Goal: Information Seeking & Learning: Learn about a topic

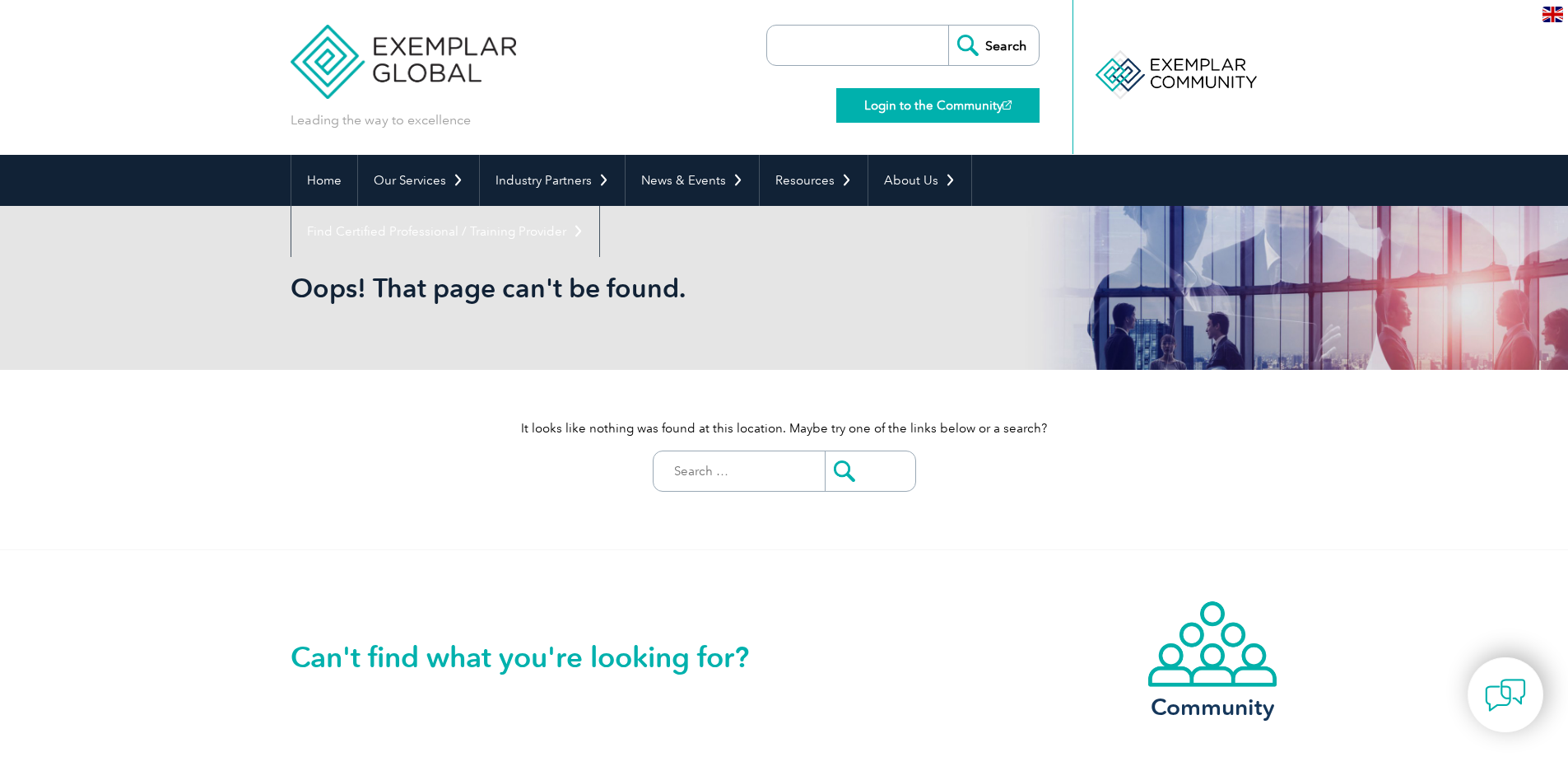
click at [896, 95] on link "Login to the Community" at bounding box center [939, 105] width 204 height 34
click at [322, 53] on img at bounding box center [404, 49] width 226 height 99
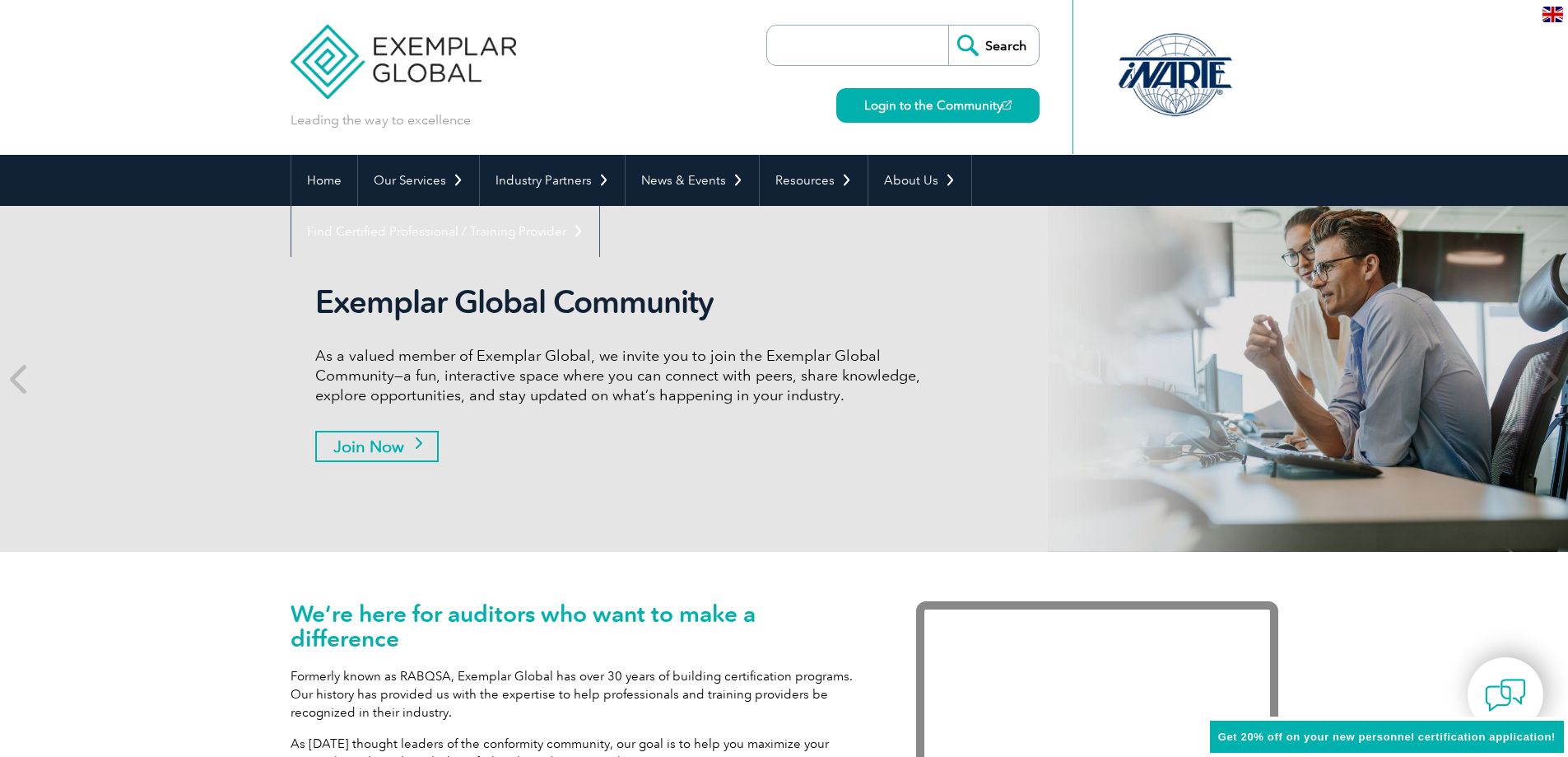
click at [373, 442] on link "Join Now" at bounding box center [377, 446] width 123 height 31
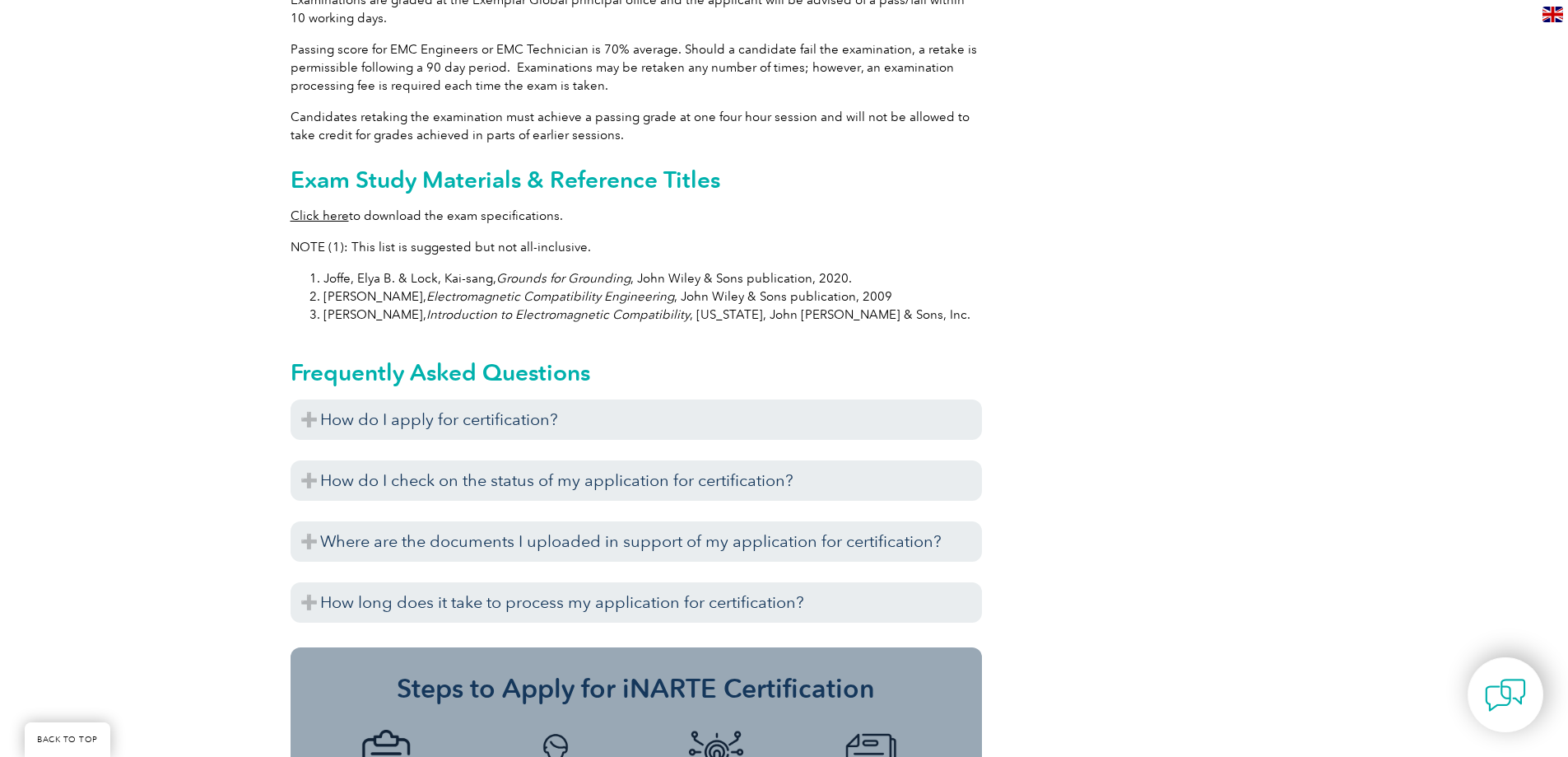
scroll to position [1647, 0]
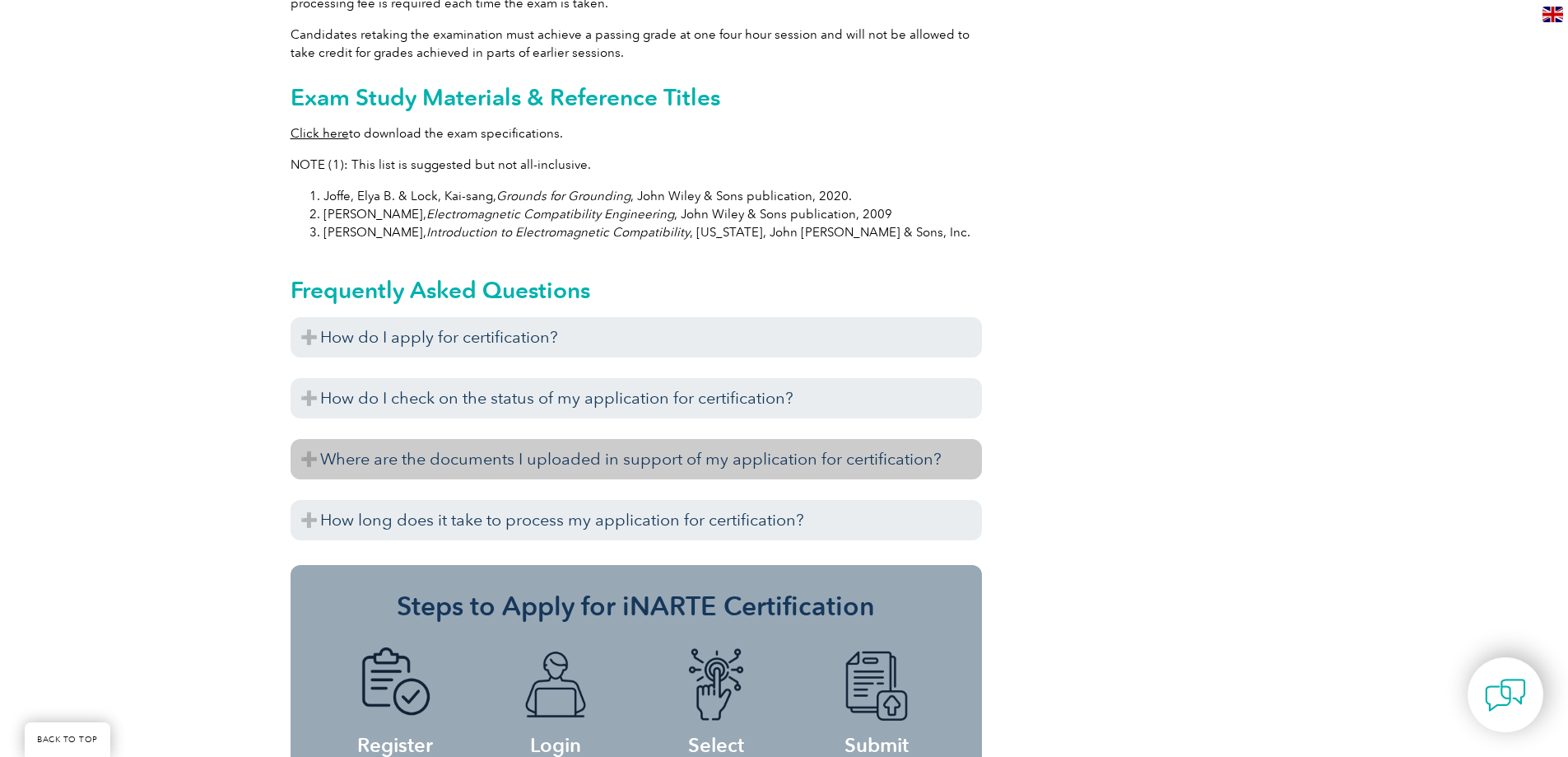
click at [307, 440] on h3 "Where are the documents I uploaded in support of my application for certificati…" at bounding box center [637, 459] width 692 height 40
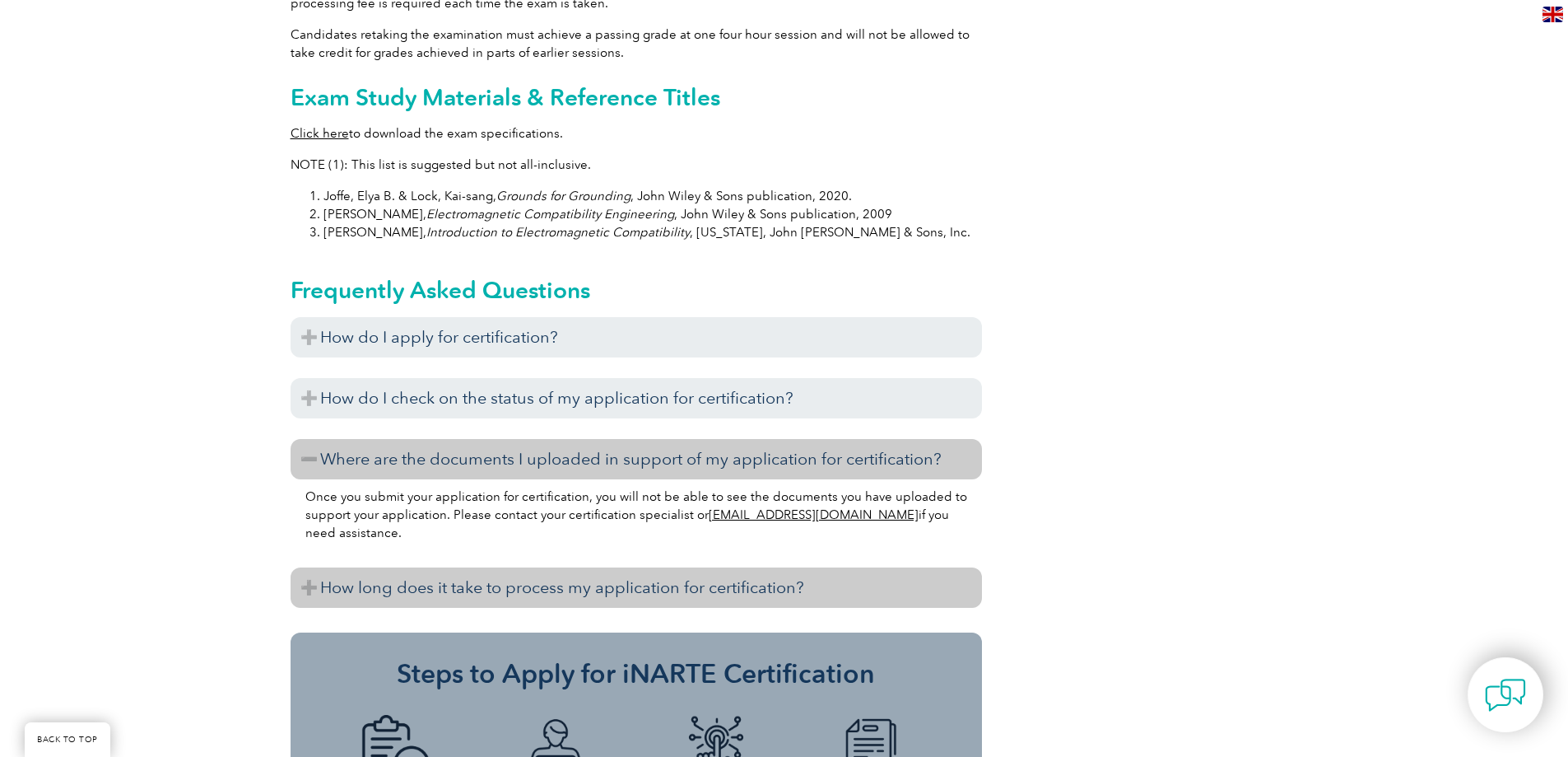
click at [313, 569] on h3 "How long does it take to process my application for certification?" at bounding box center [637, 587] width 692 height 40
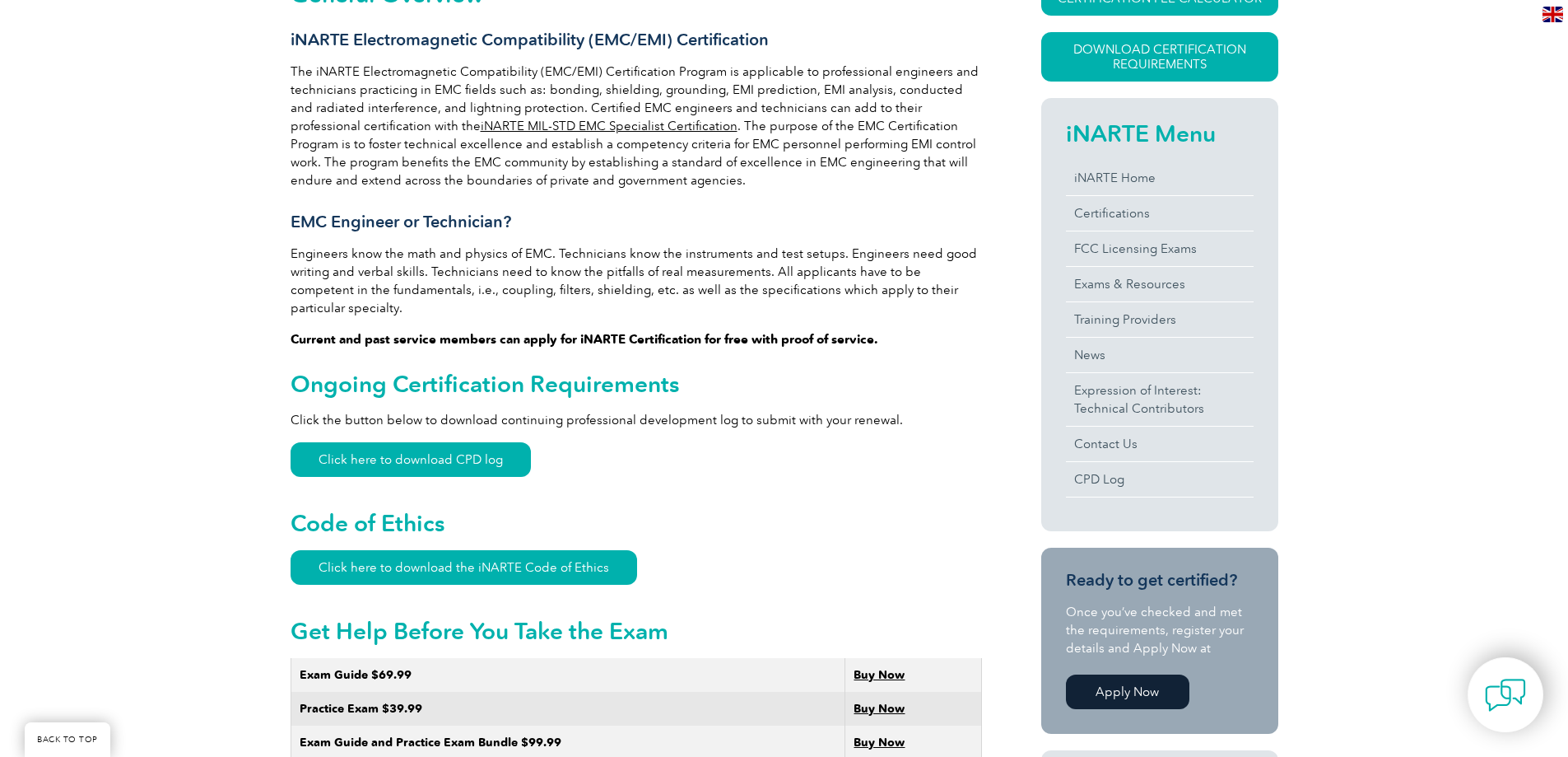
scroll to position [329, 0]
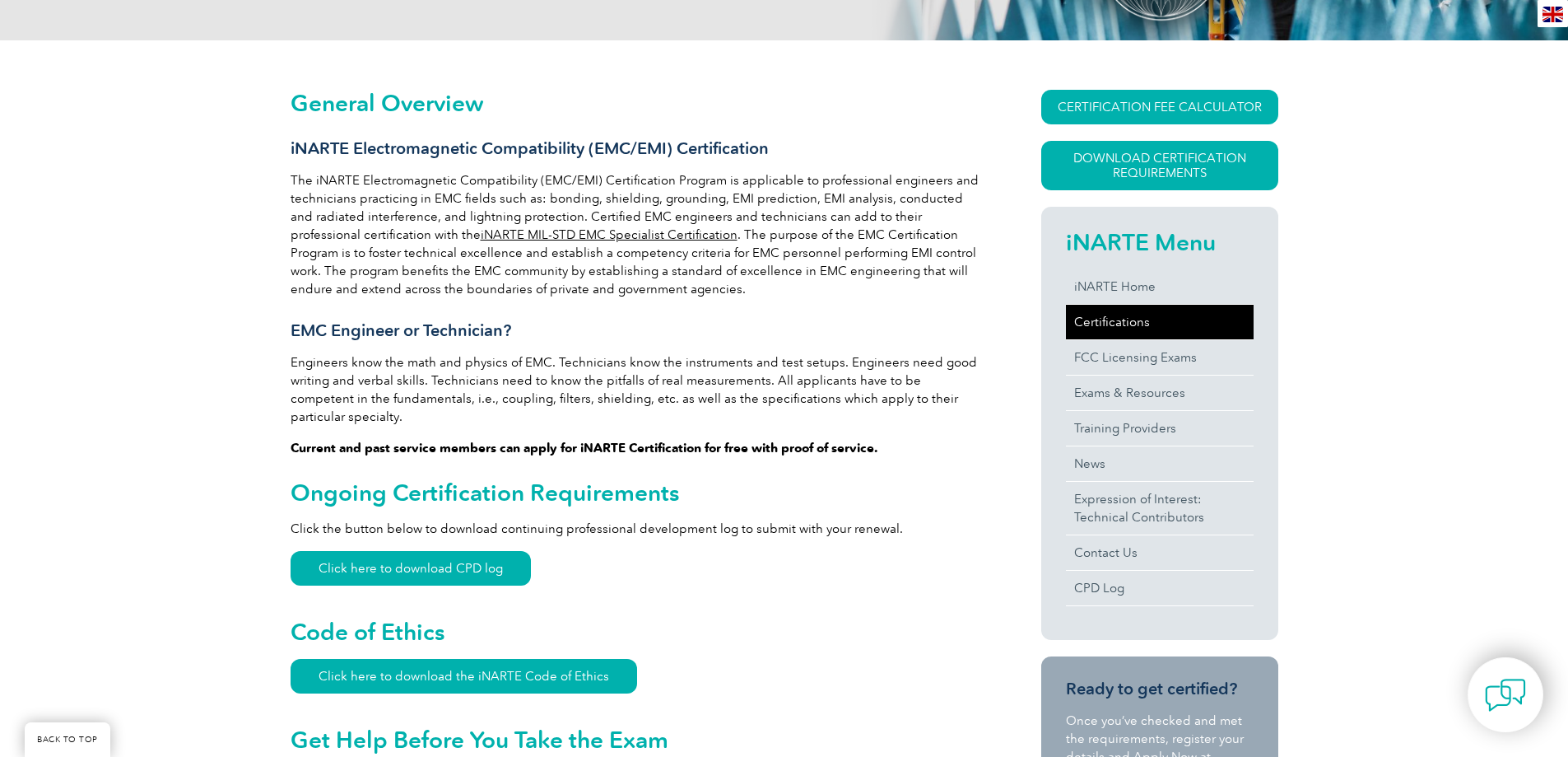
click at [1102, 320] on link "Certifications" at bounding box center [1160, 322] width 188 height 34
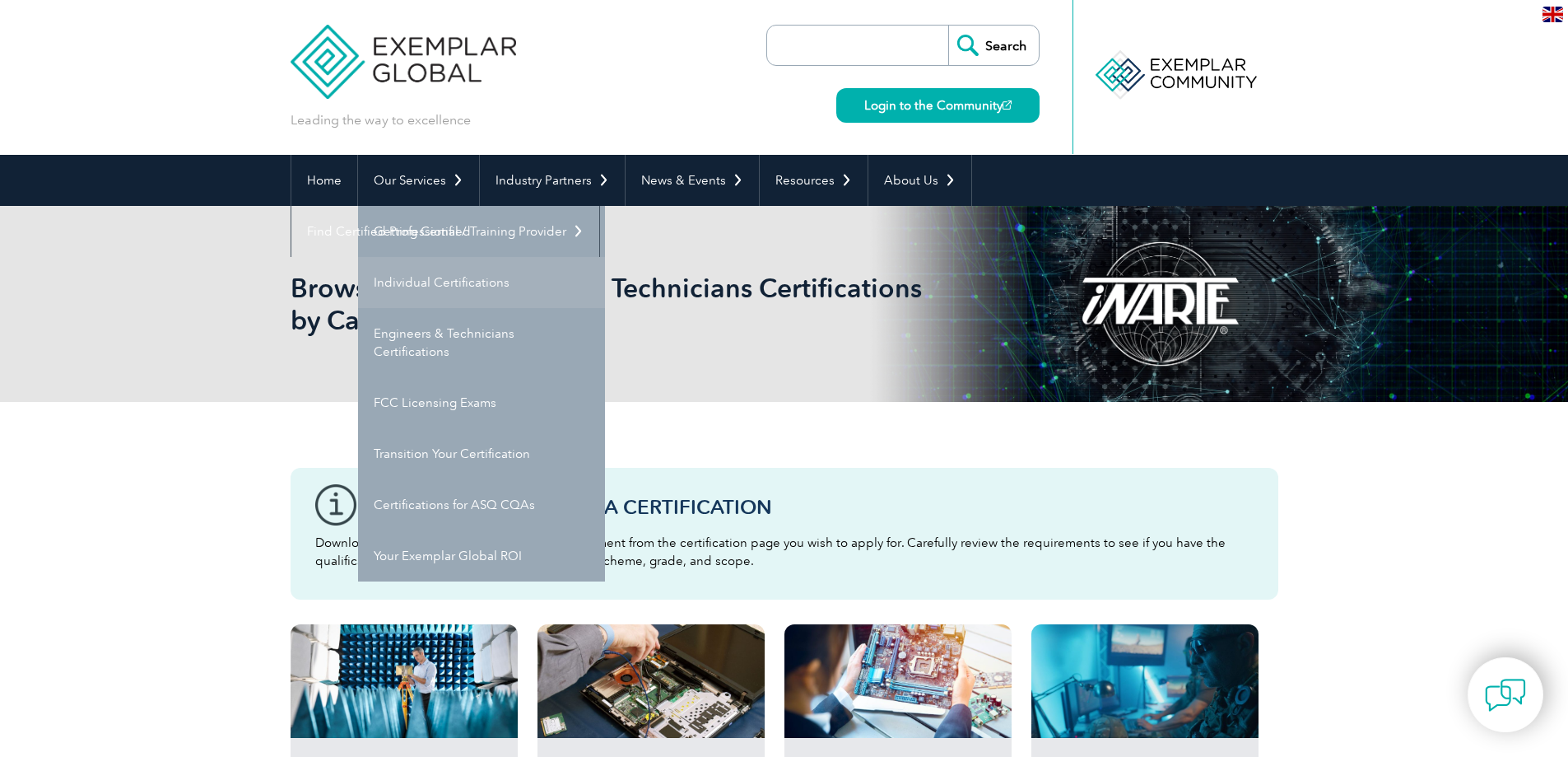
click at [463, 278] on link "Individual Certifications" at bounding box center [481, 282] width 247 height 51
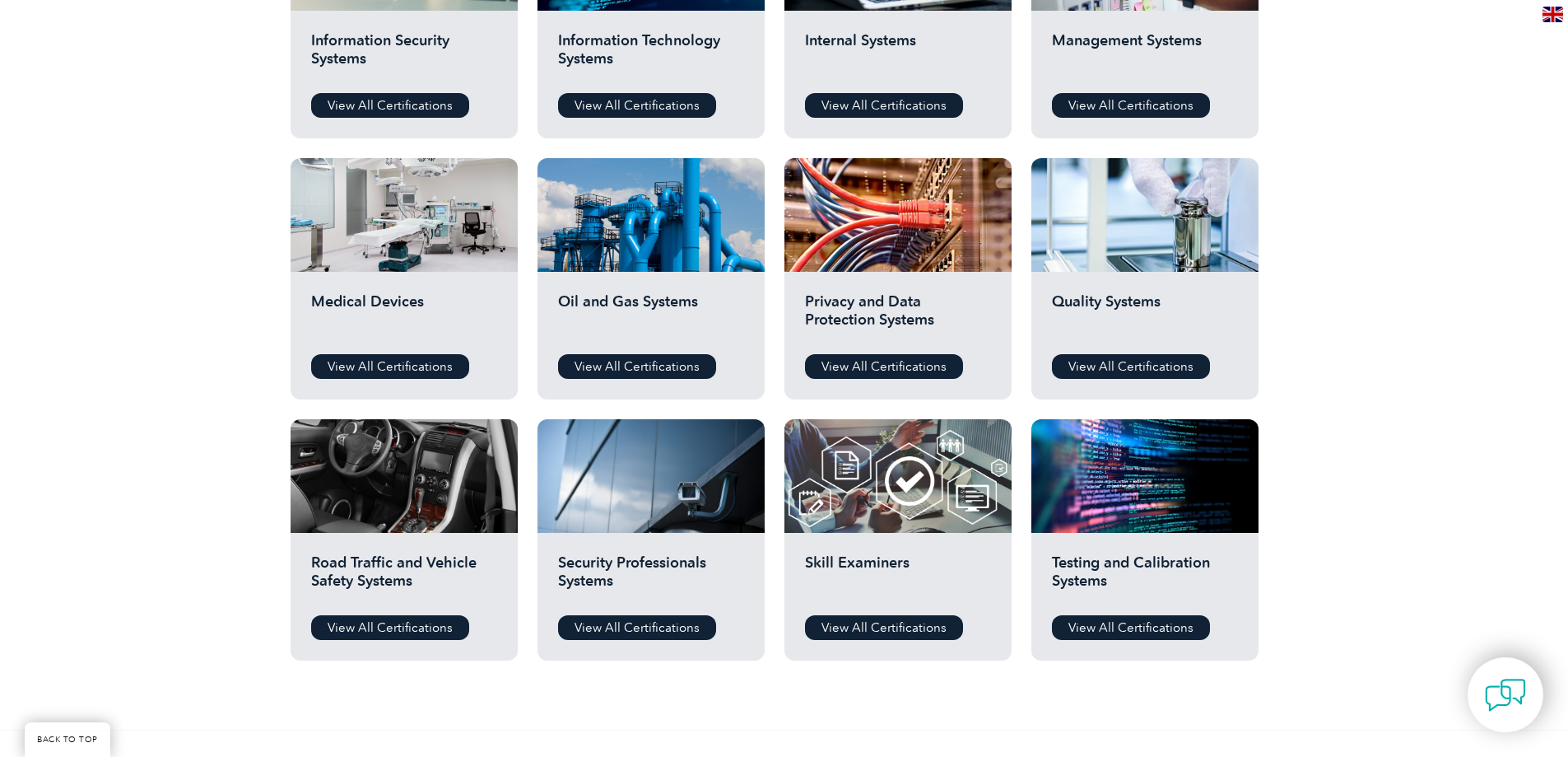
scroll to position [1071, 0]
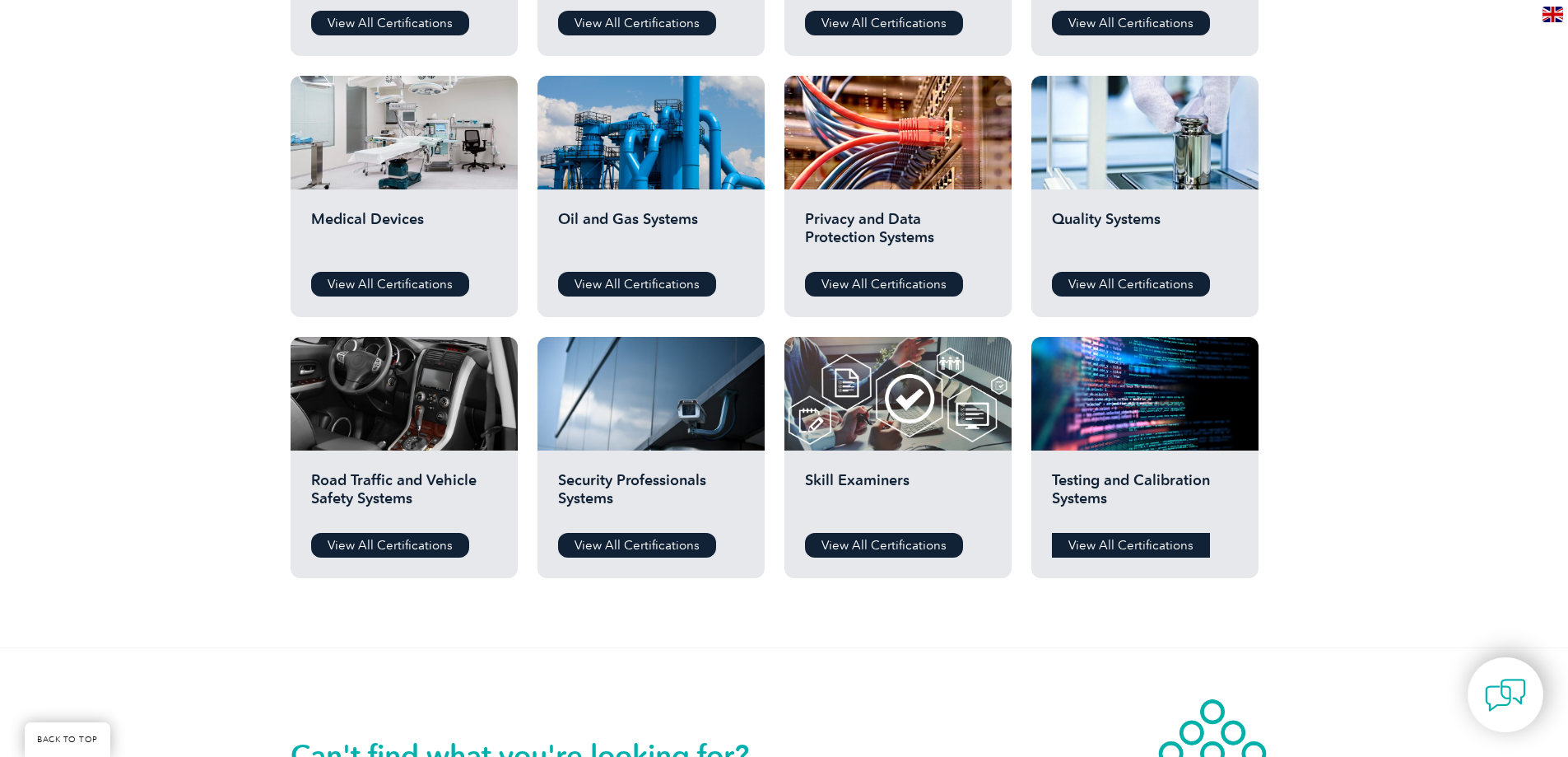
click at [1102, 547] on link "View All Certifications" at bounding box center [1131, 545] width 158 height 25
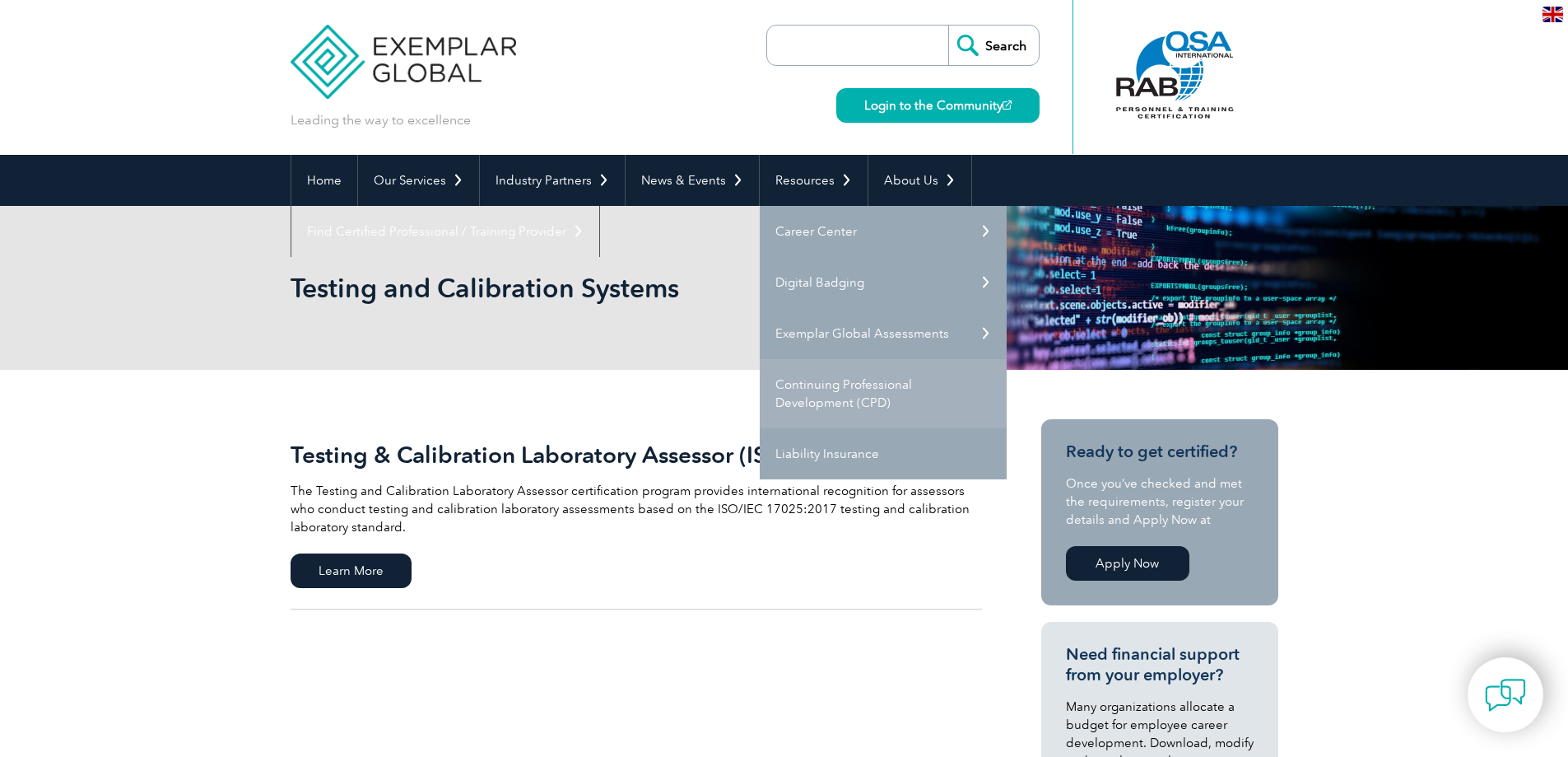
click at [812, 382] on link "Continuing Professional Development (CPD)" at bounding box center [883, 393] width 247 height 70
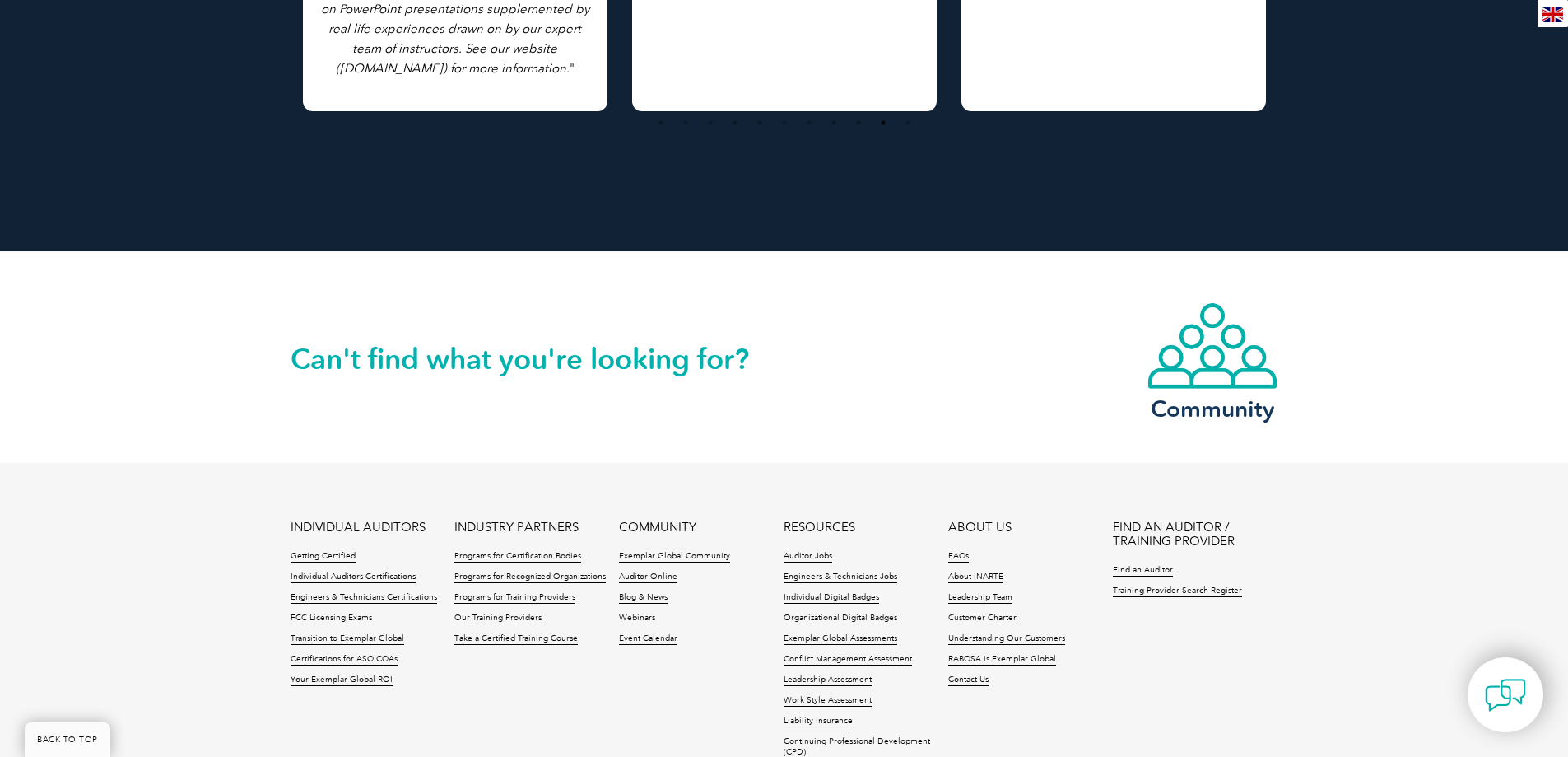
scroll to position [2297, 0]
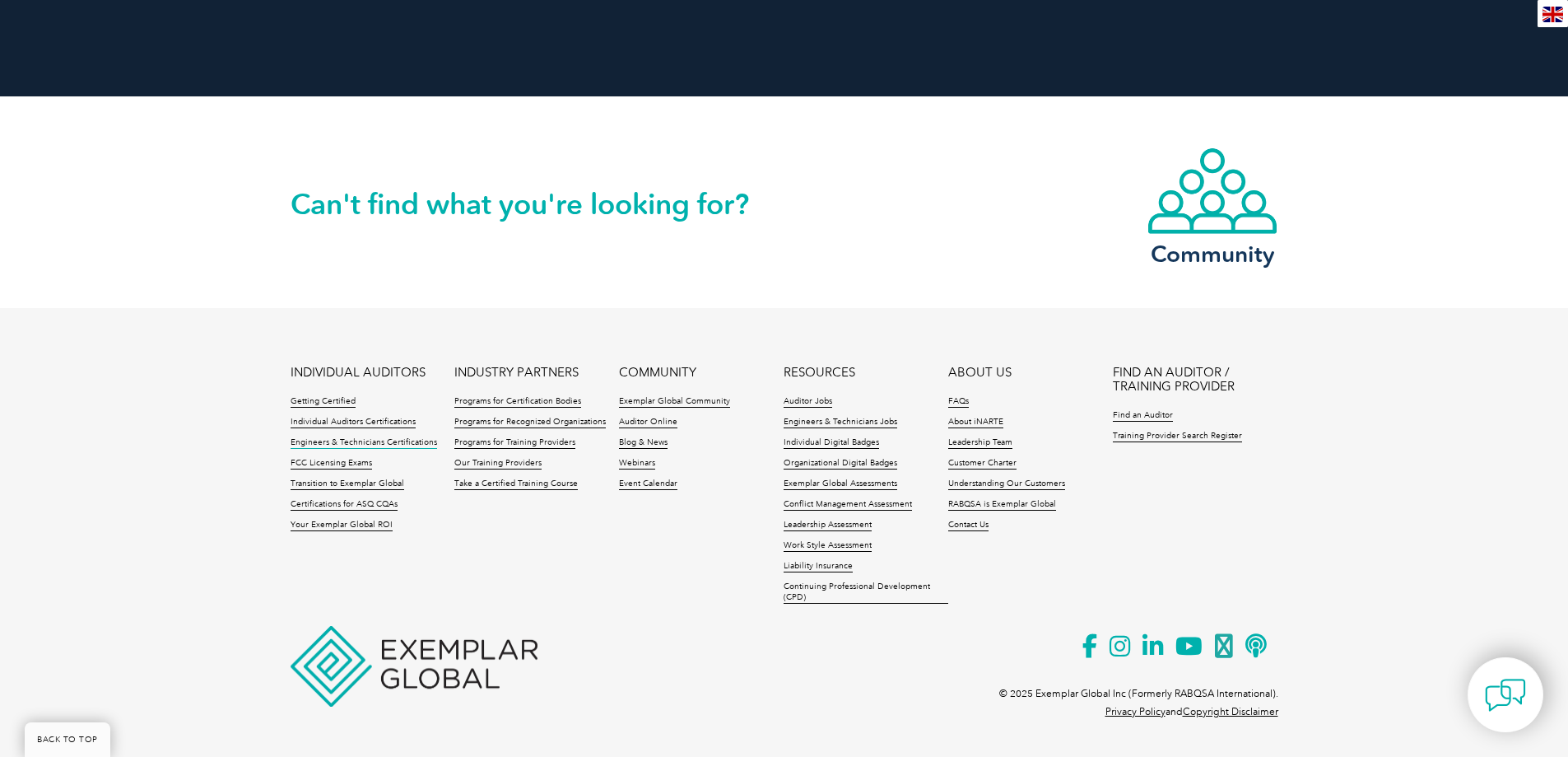
click at [312, 438] on link "Engineers & Technicians Certifications" at bounding box center [365, 443] width 147 height 12
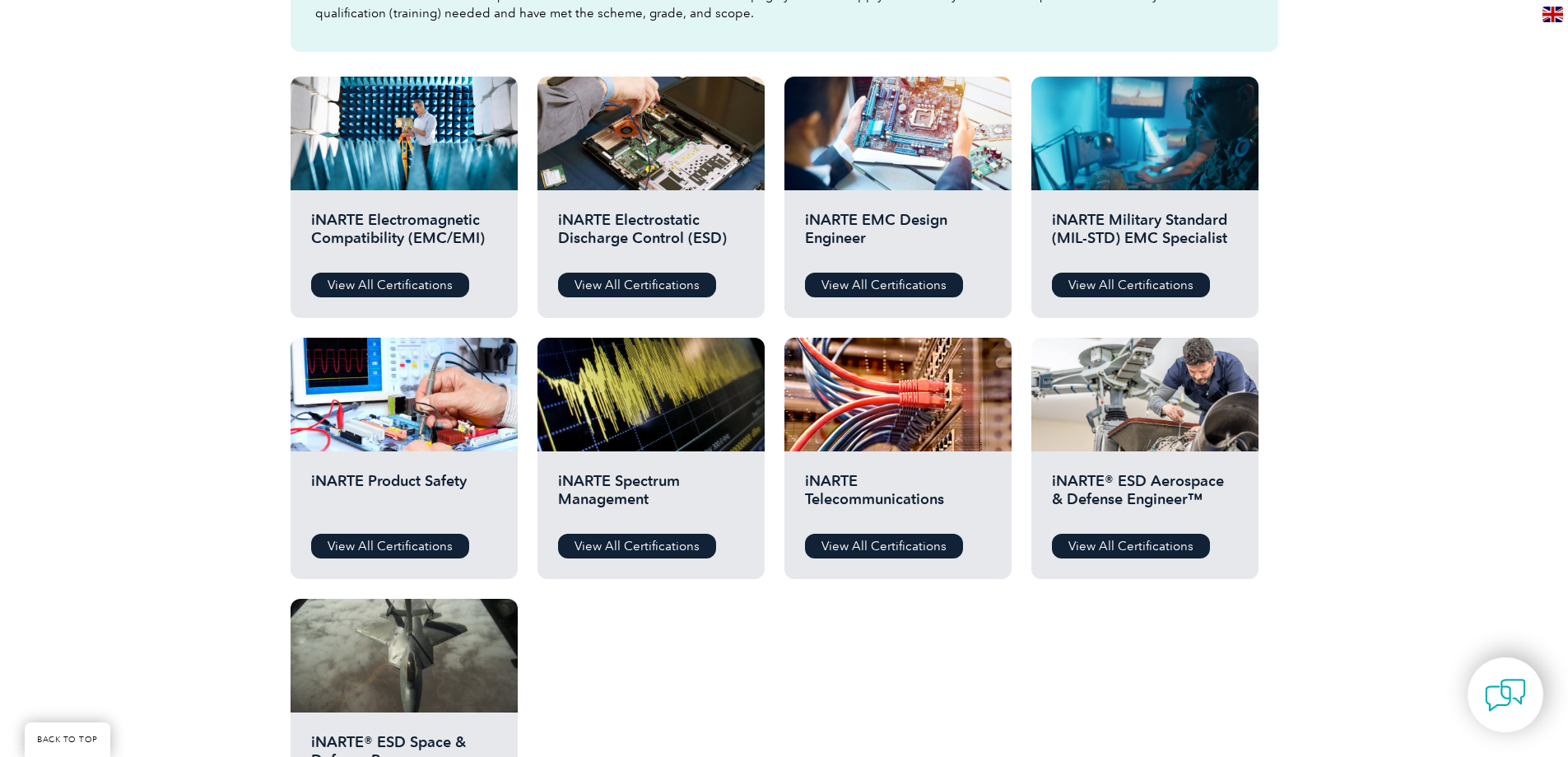
scroll to position [577, 0]
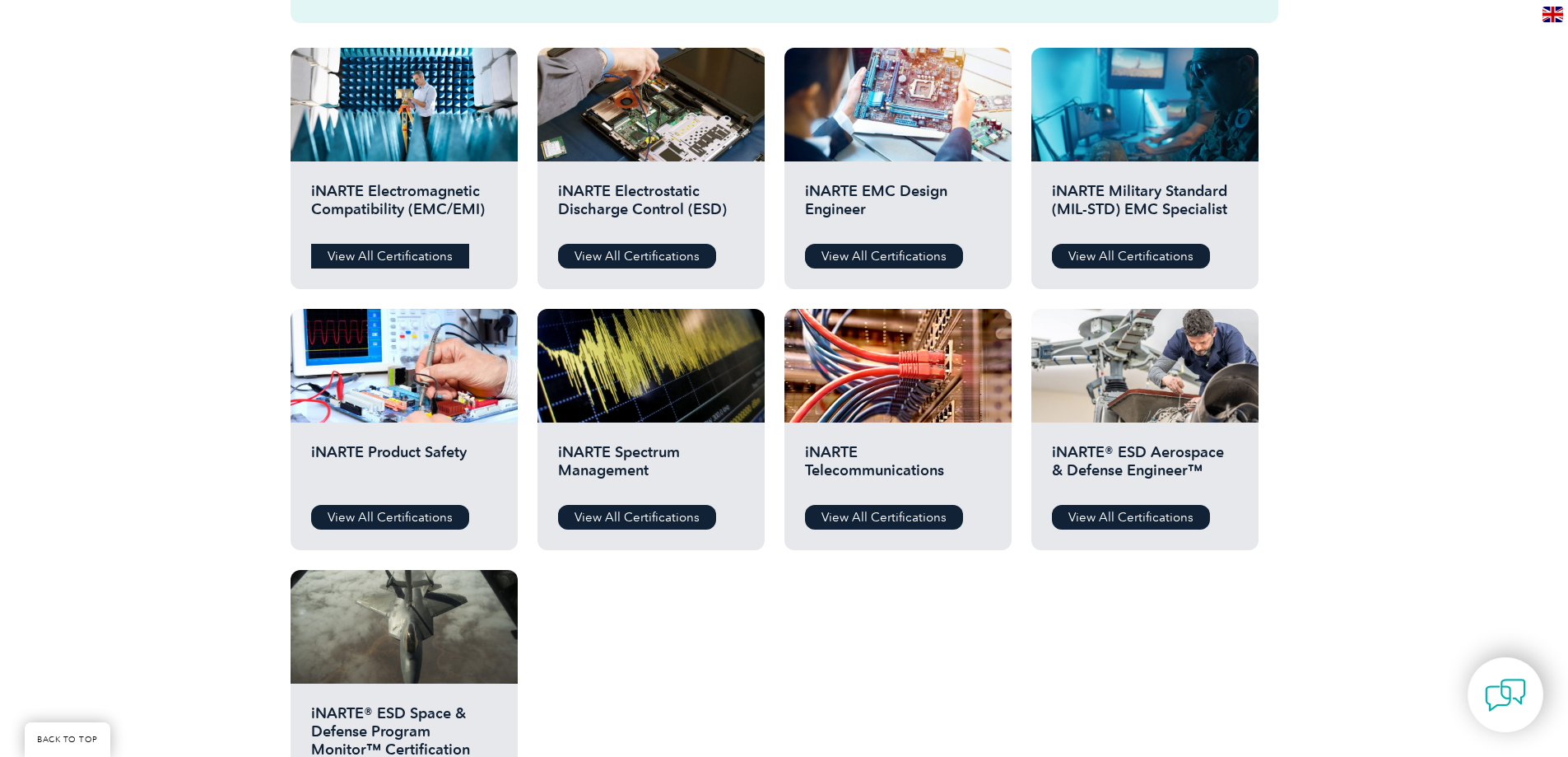
click at [405, 249] on link "View All Certifications" at bounding box center [390, 256] width 158 height 25
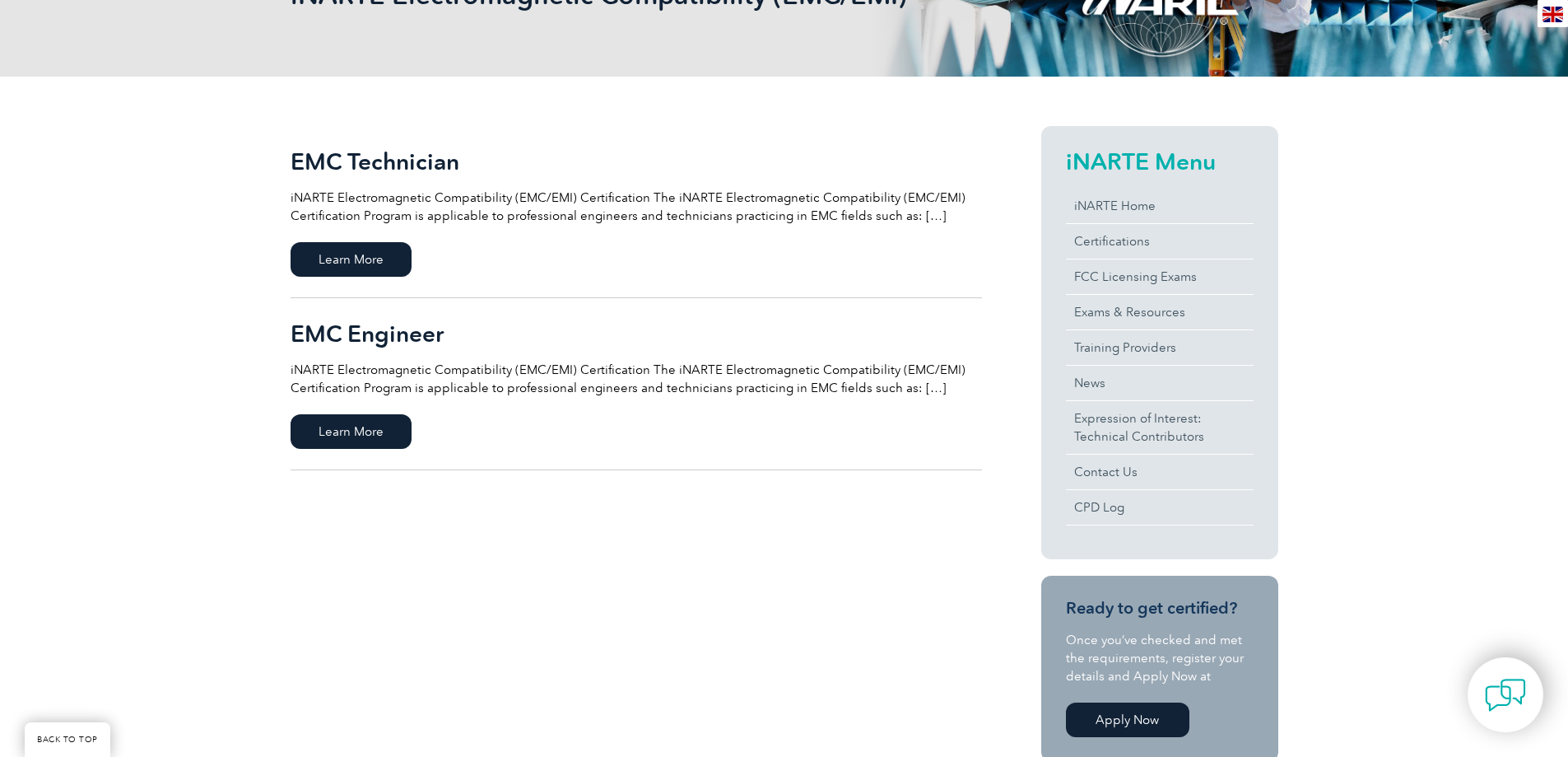
scroll to position [329, 0]
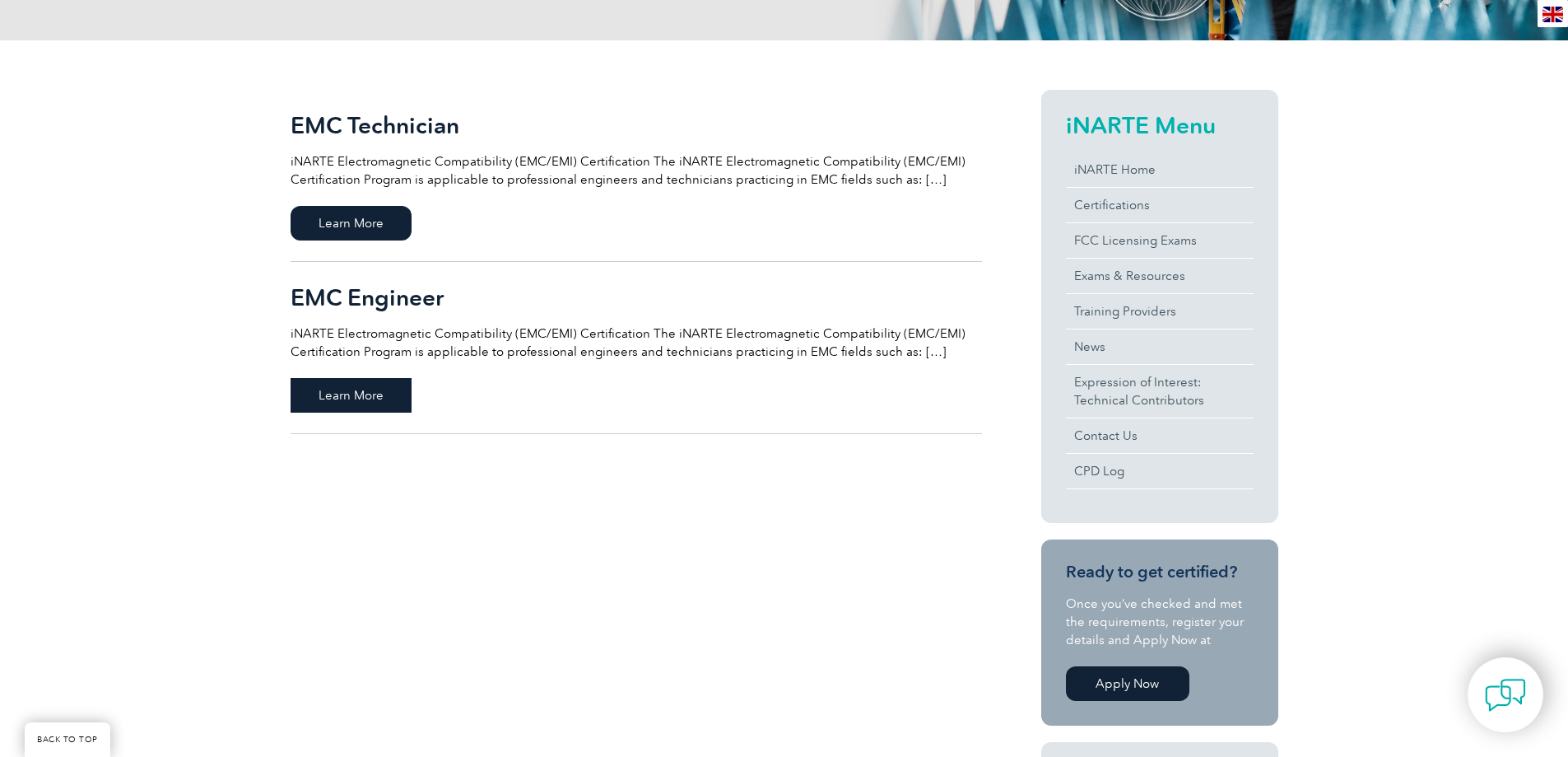
click at [336, 393] on span "Learn More" at bounding box center [351, 395] width 121 height 34
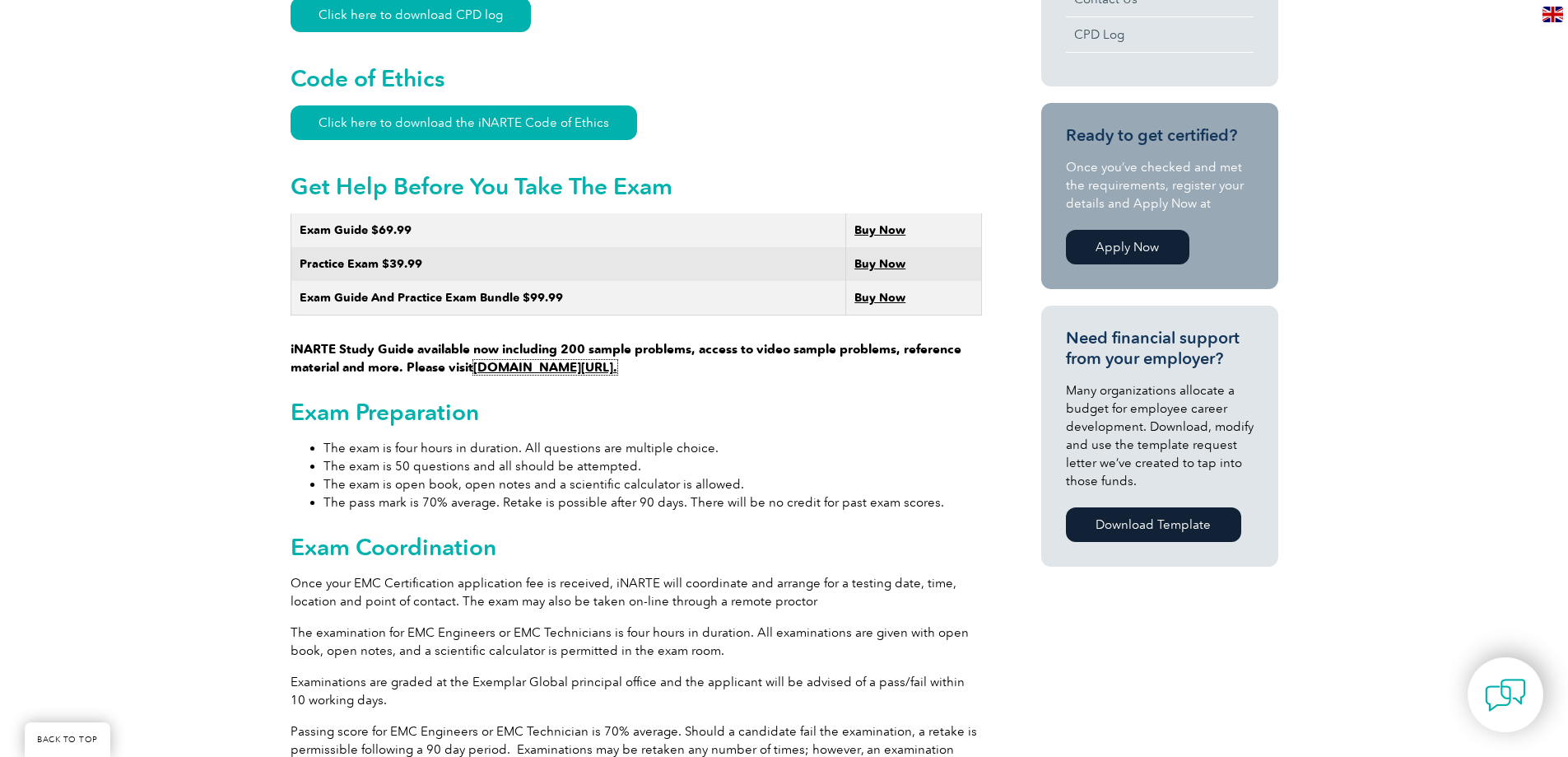
scroll to position [888, 0]
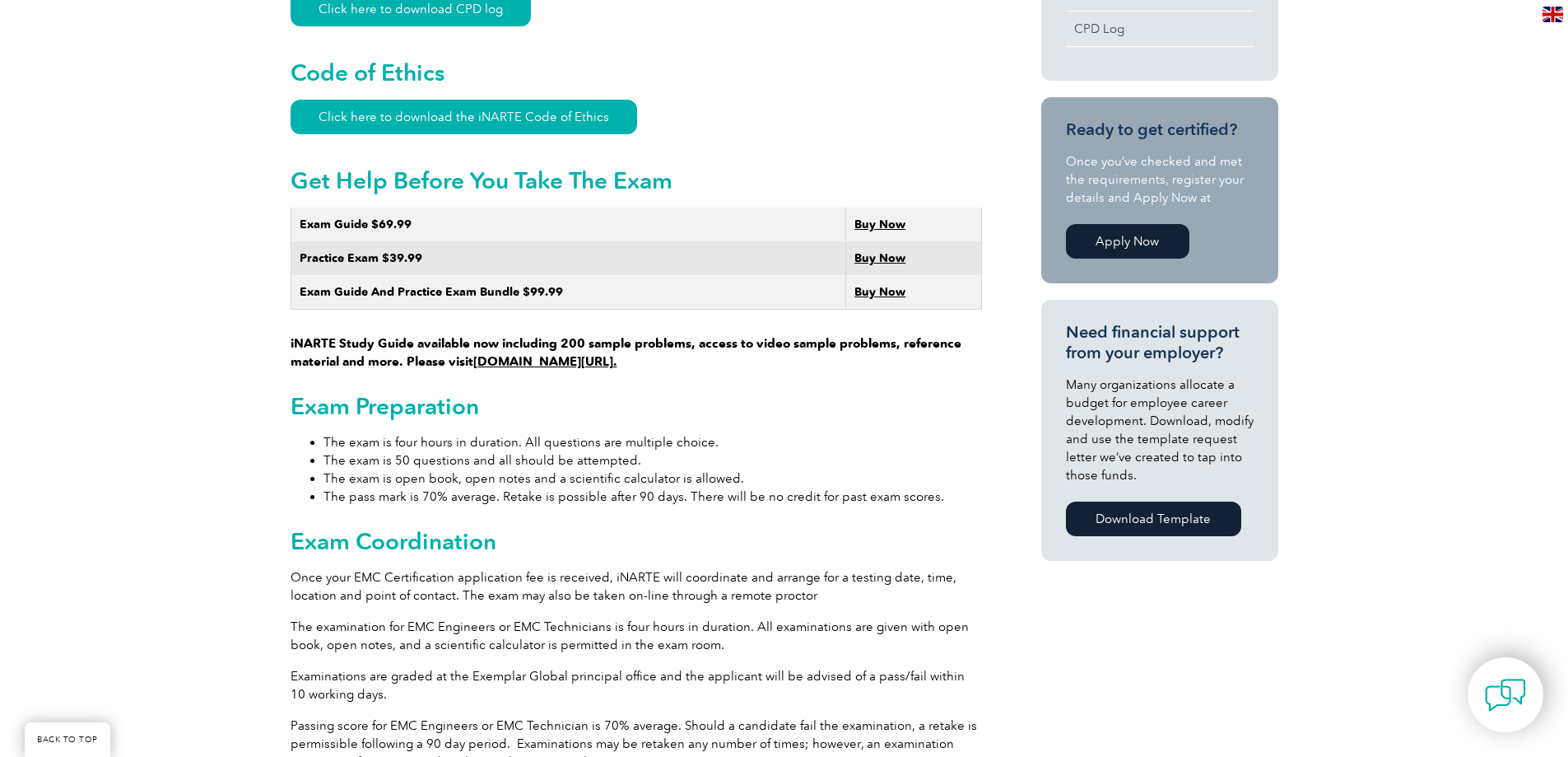
click at [1155, 518] on link "Download Template" at bounding box center [1153, 519] width 175 height 34
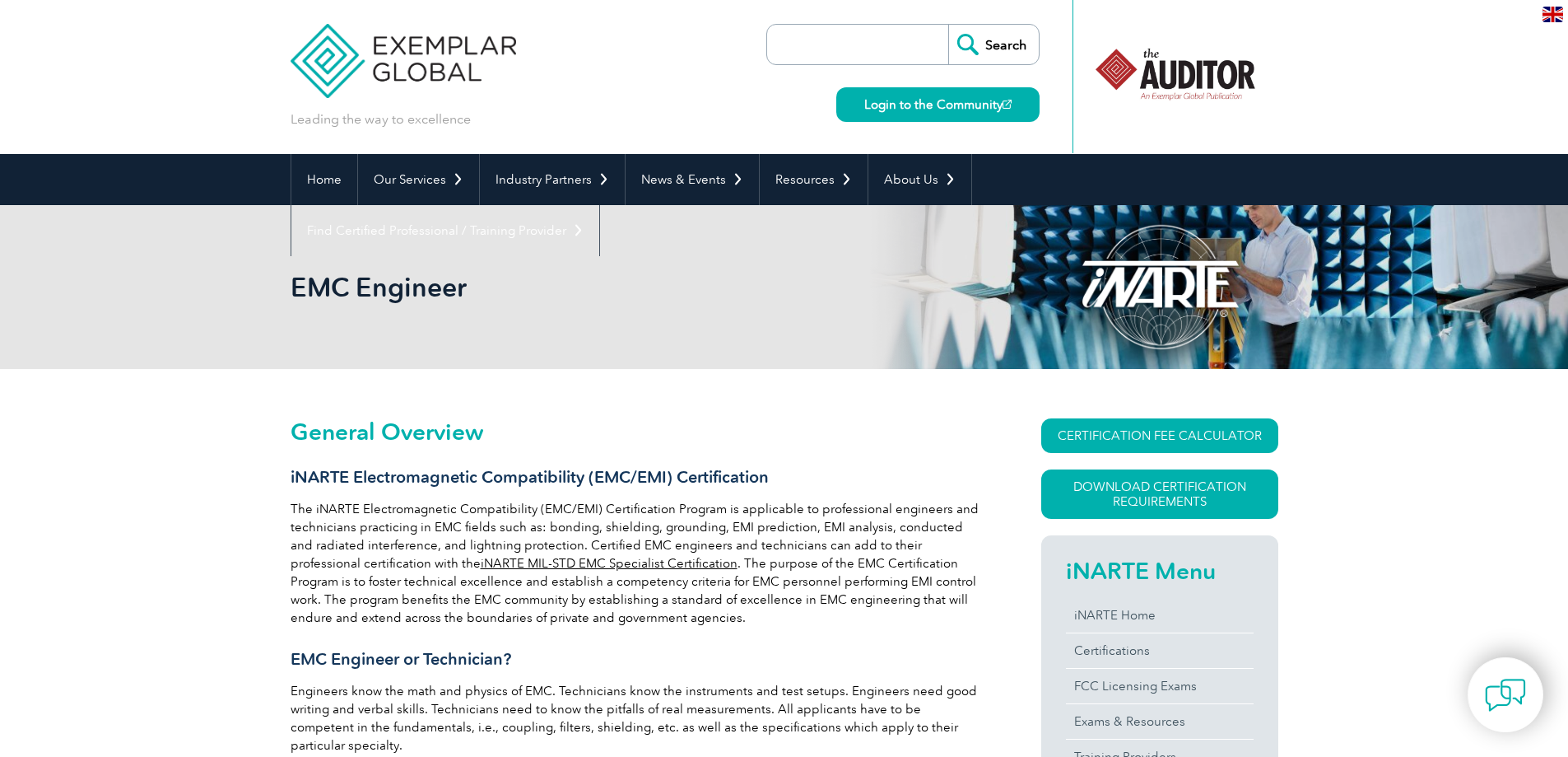
scroll to position [0, 0]
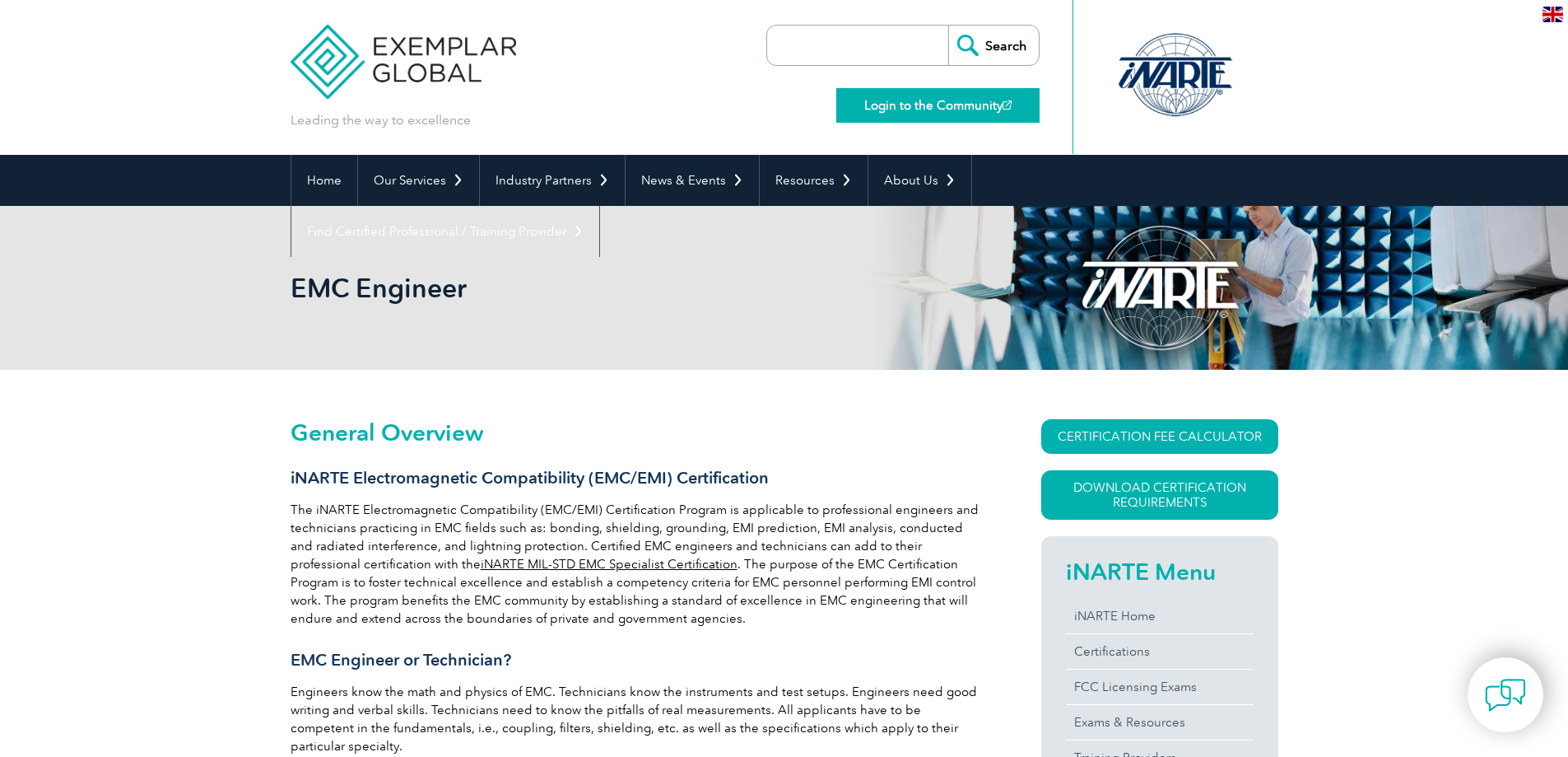
click at [862, 100] on link "Login to the Community" at bounding box center [939, 105] width 204 height 34
